Goal: Task Accomplishment & Management: Manage account settings

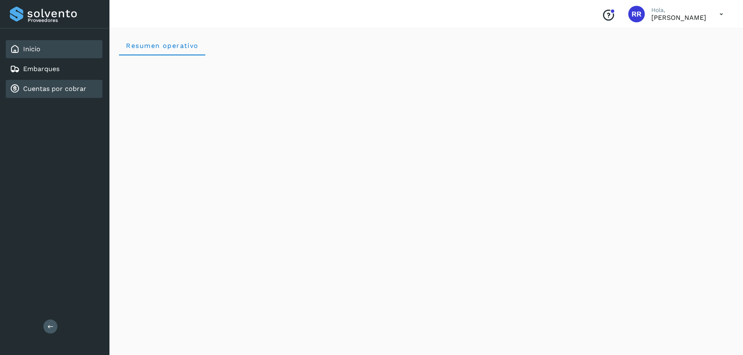
click at [56, 94] on div "Cuentas por cobrar" at bounding box center [54, 89] width 97 height 18
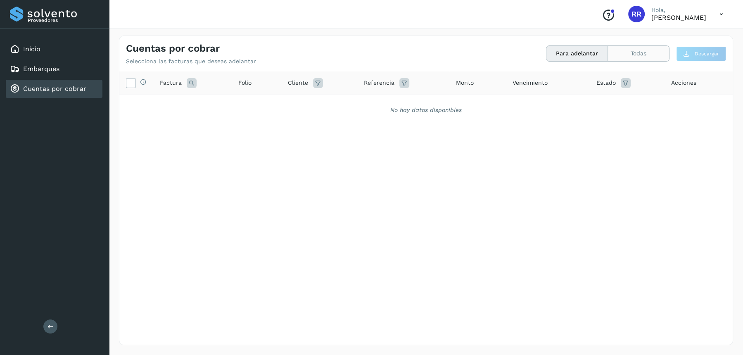
click at [628, 54] on button "Todas" at bounding box center [638, 53] width 61 height 15
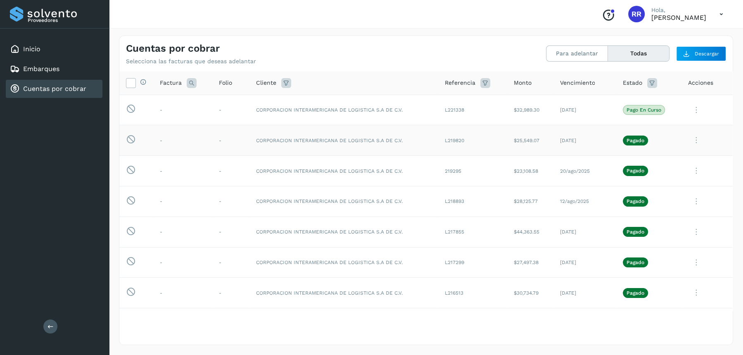
click at [691, 135] on icon at bounding box center [696, 140] width 17 height 17
click at [720, 12] on div at bounding box center [371, 177] width 743 height 355
click at [727, 14] on icon at bounding box center [721, 14] width 17 height 17
click at [692, 39] on div "Cerrar sesión" at bounding box center [680, 37] width 98 height 16
